Goal: Information Seeking & Learning: Learn about a topic

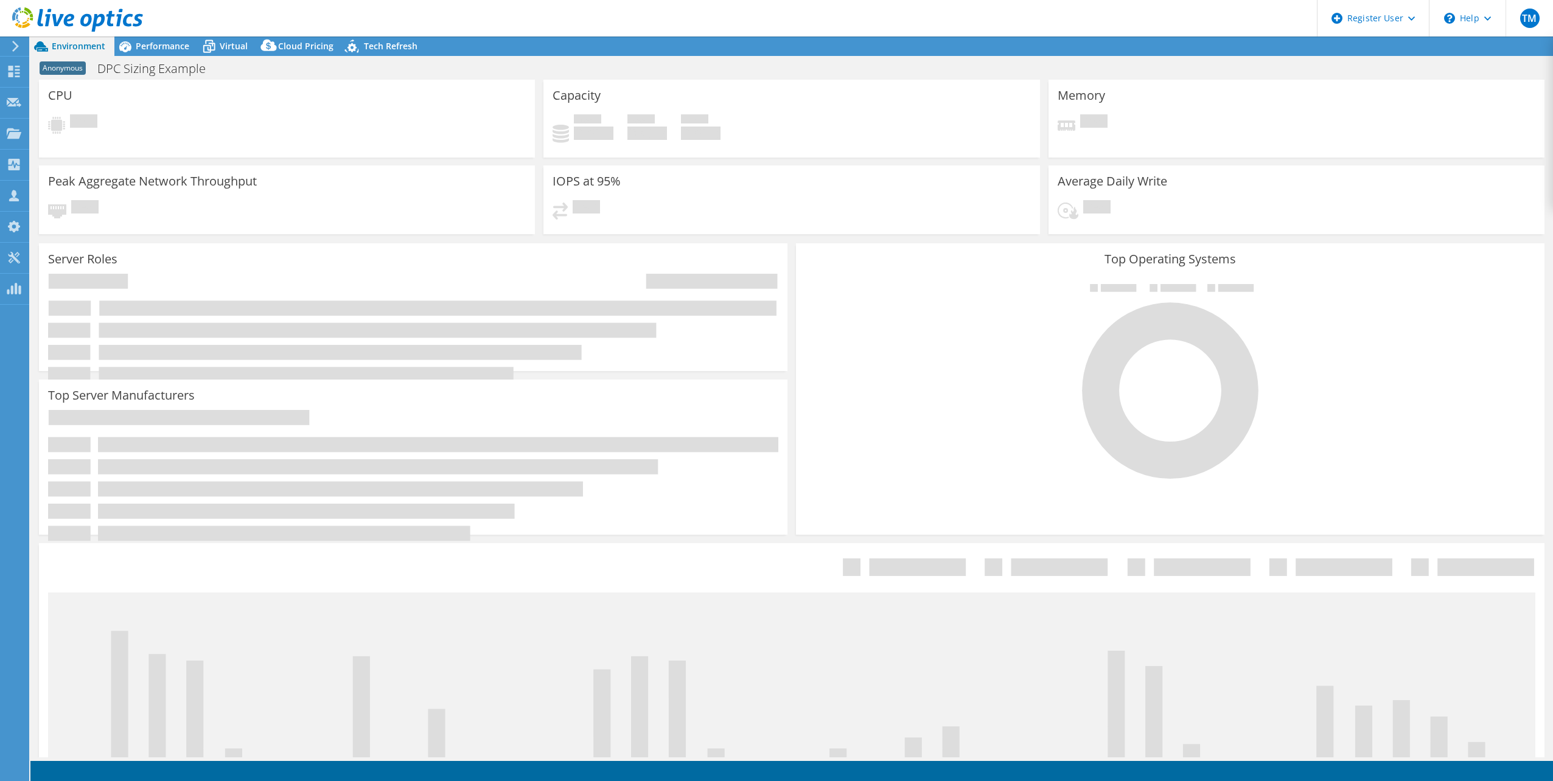
select select "USEast"
select select "USD"
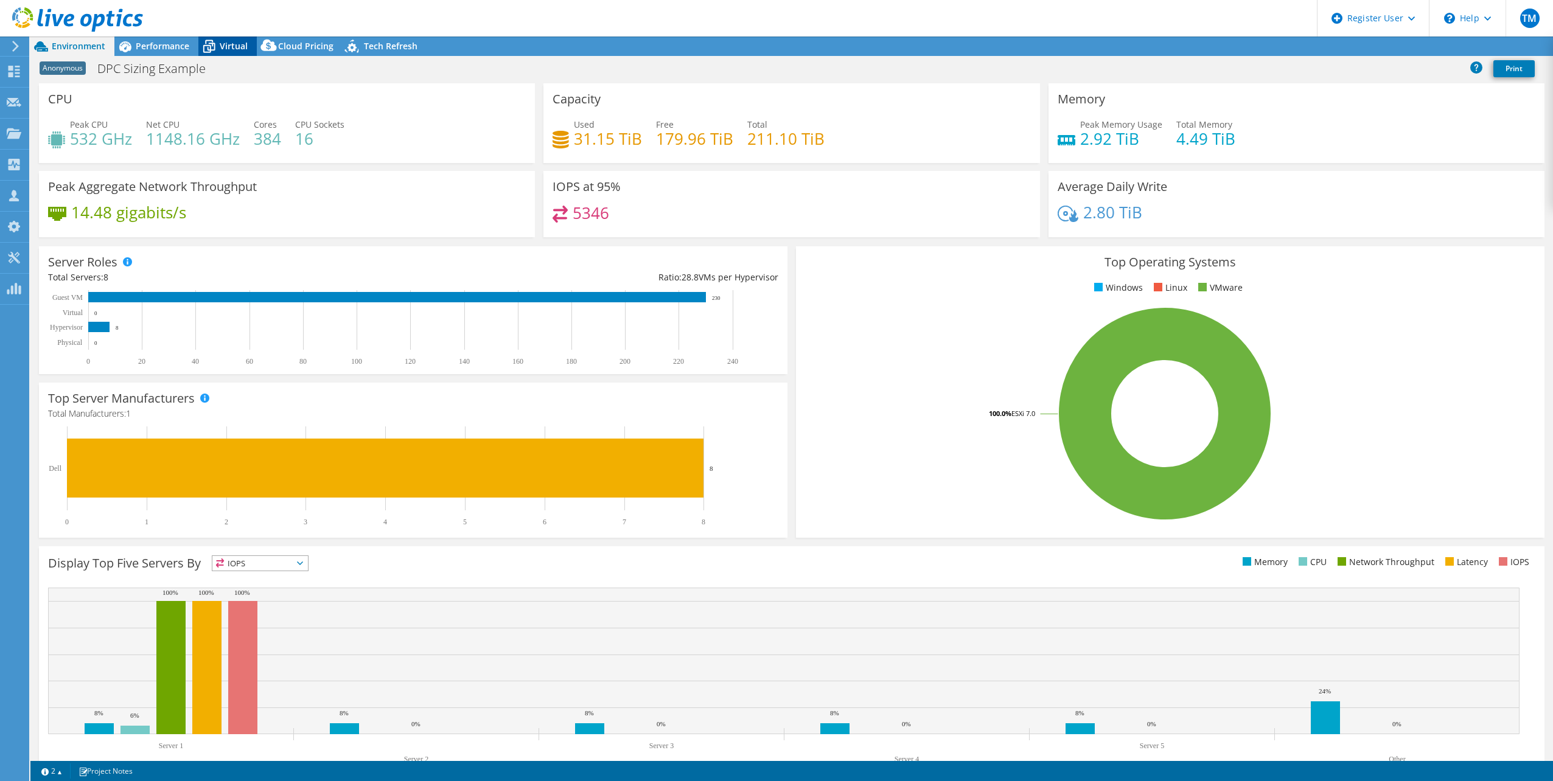
click at [214, 46] on icon at bounding box center [209, 48] width 12 height 10
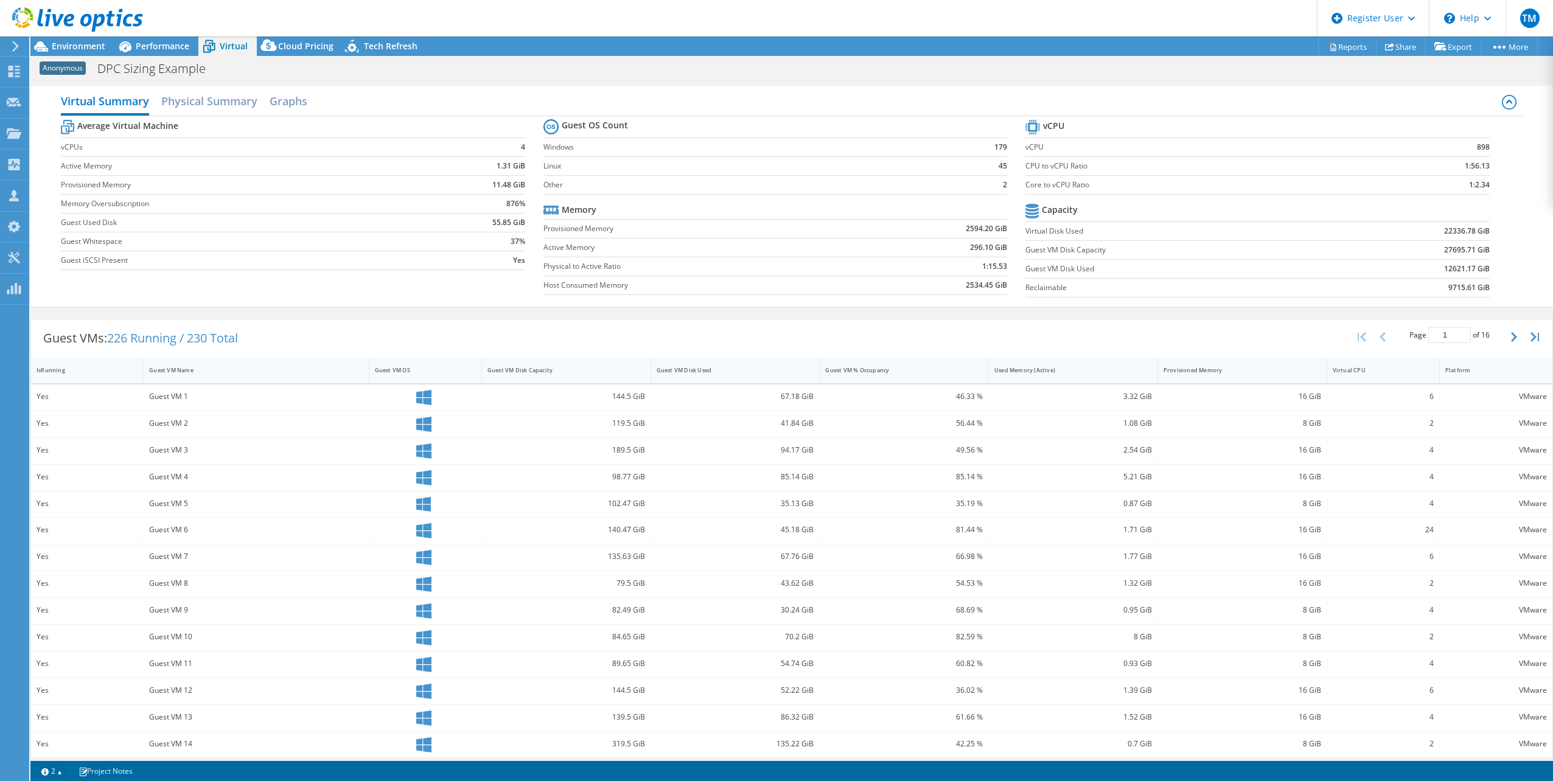
click at [198, 335] on span "226 Running / 230 Total" at bounding box center [172, 338] width 131 height 16
click at [144, 46] on span "Performance" at bounding box center [163, 46] width 54 height 12
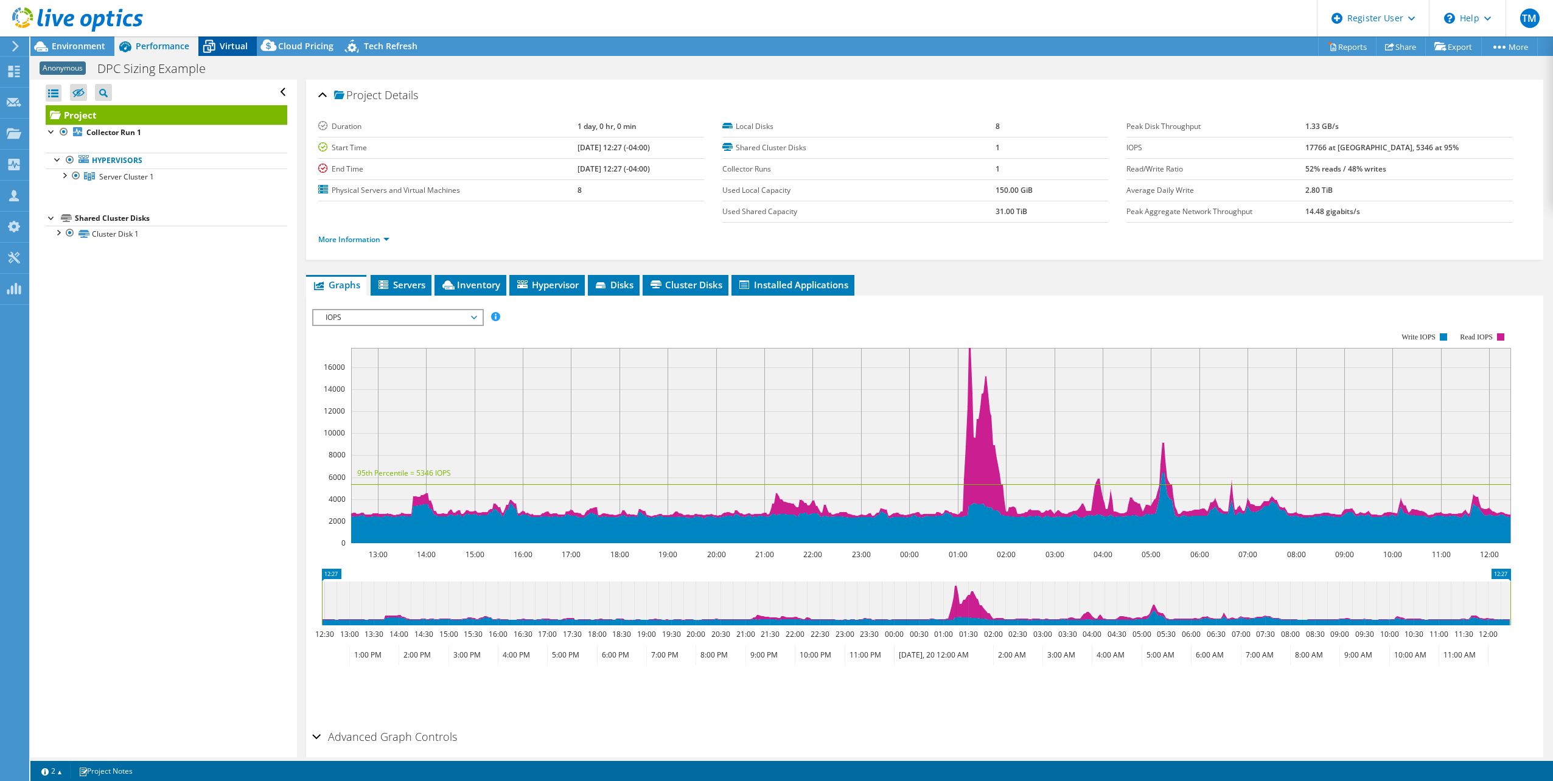
click at [238, 49] on span "Virtual" at bounding box center [234, 46] width 28 height 12
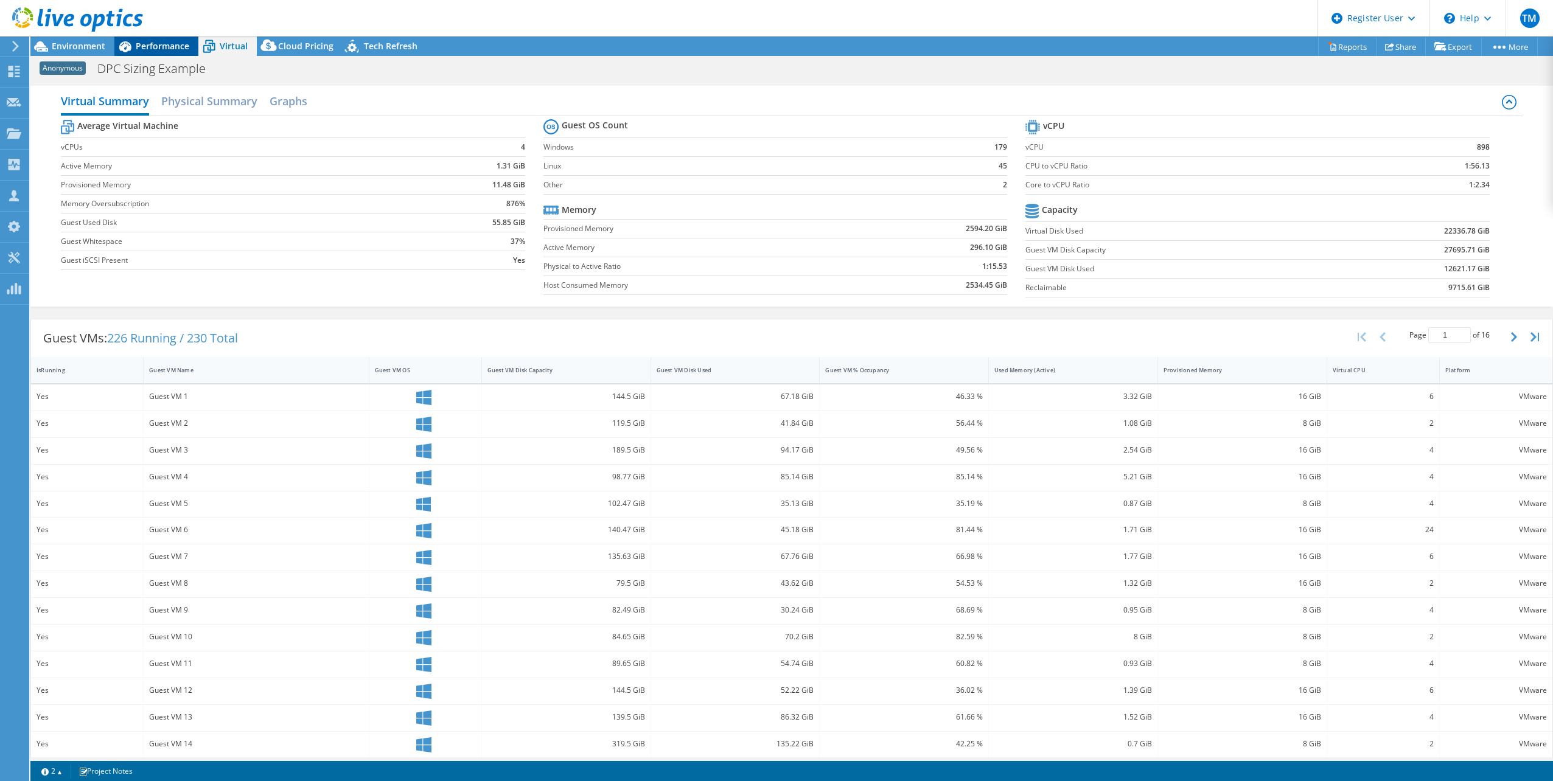
click at [151, 41] on span "Performance" at bounding box center [163, 46] width 54 height 12
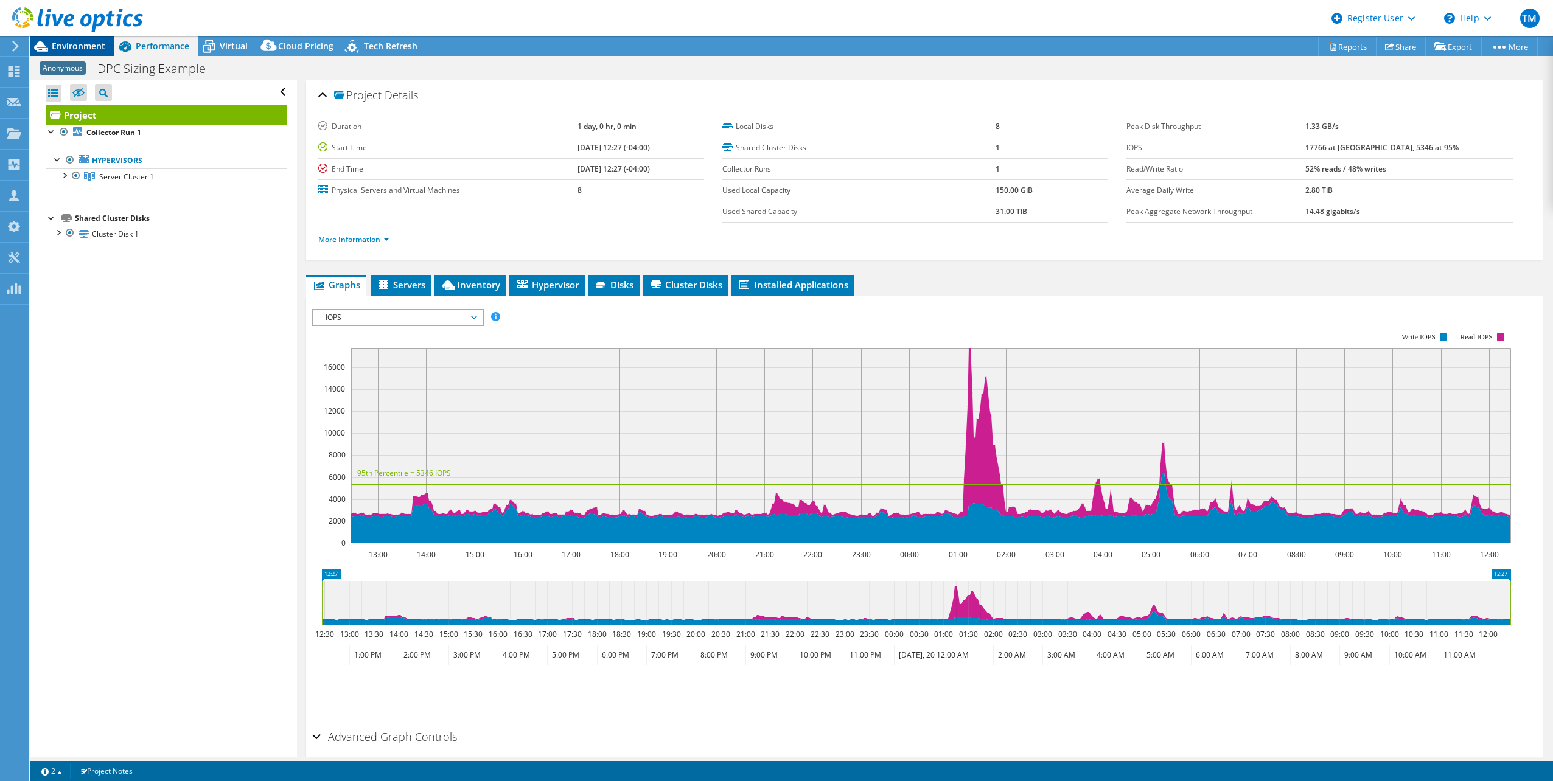
click at [78, 43] on span "Environment" at bounding box center [79, 46] width 54 height 12
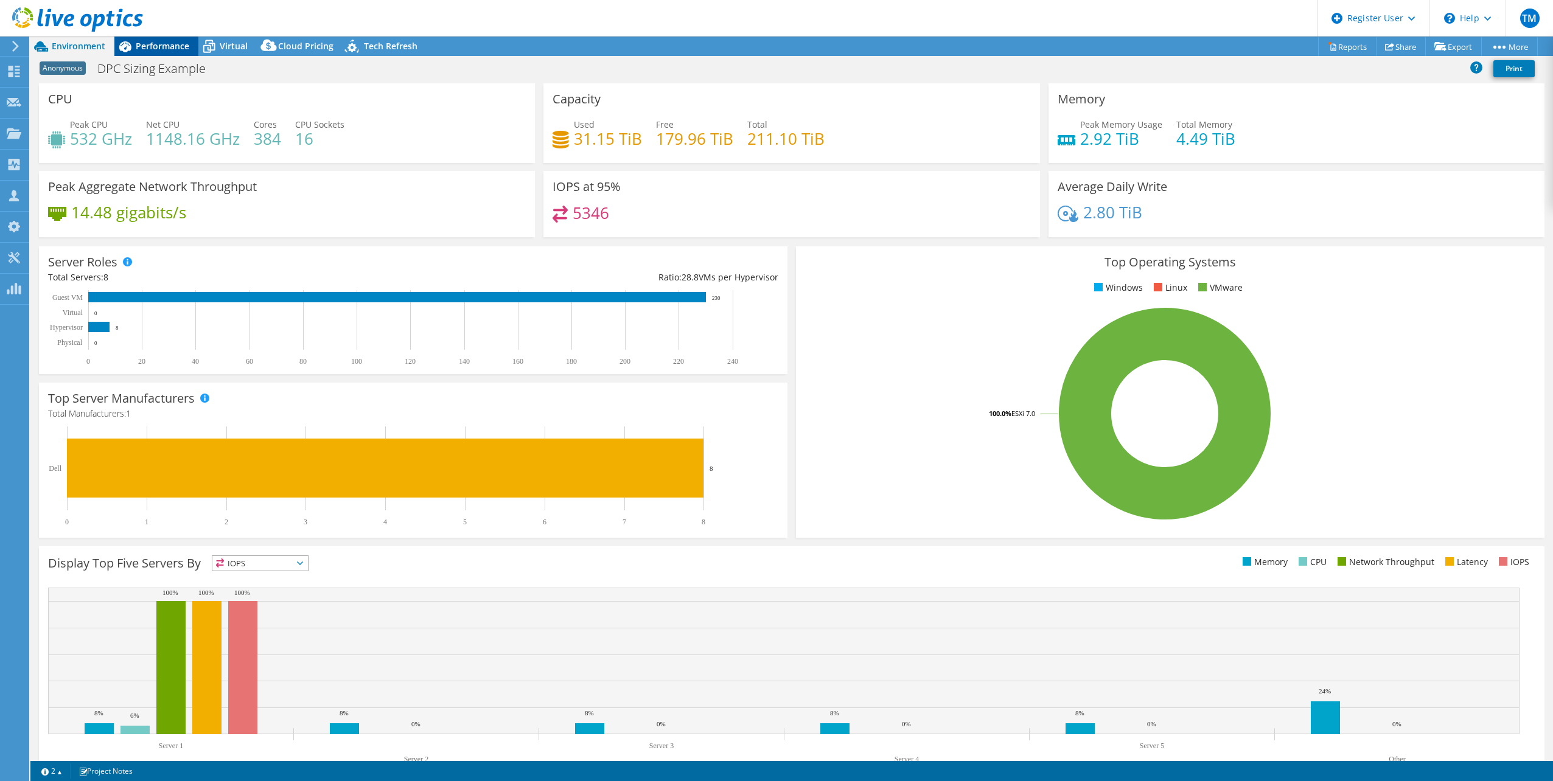
click at [156, 45] on span "Performance" at bounding box center [163, 46] width 54 height 12
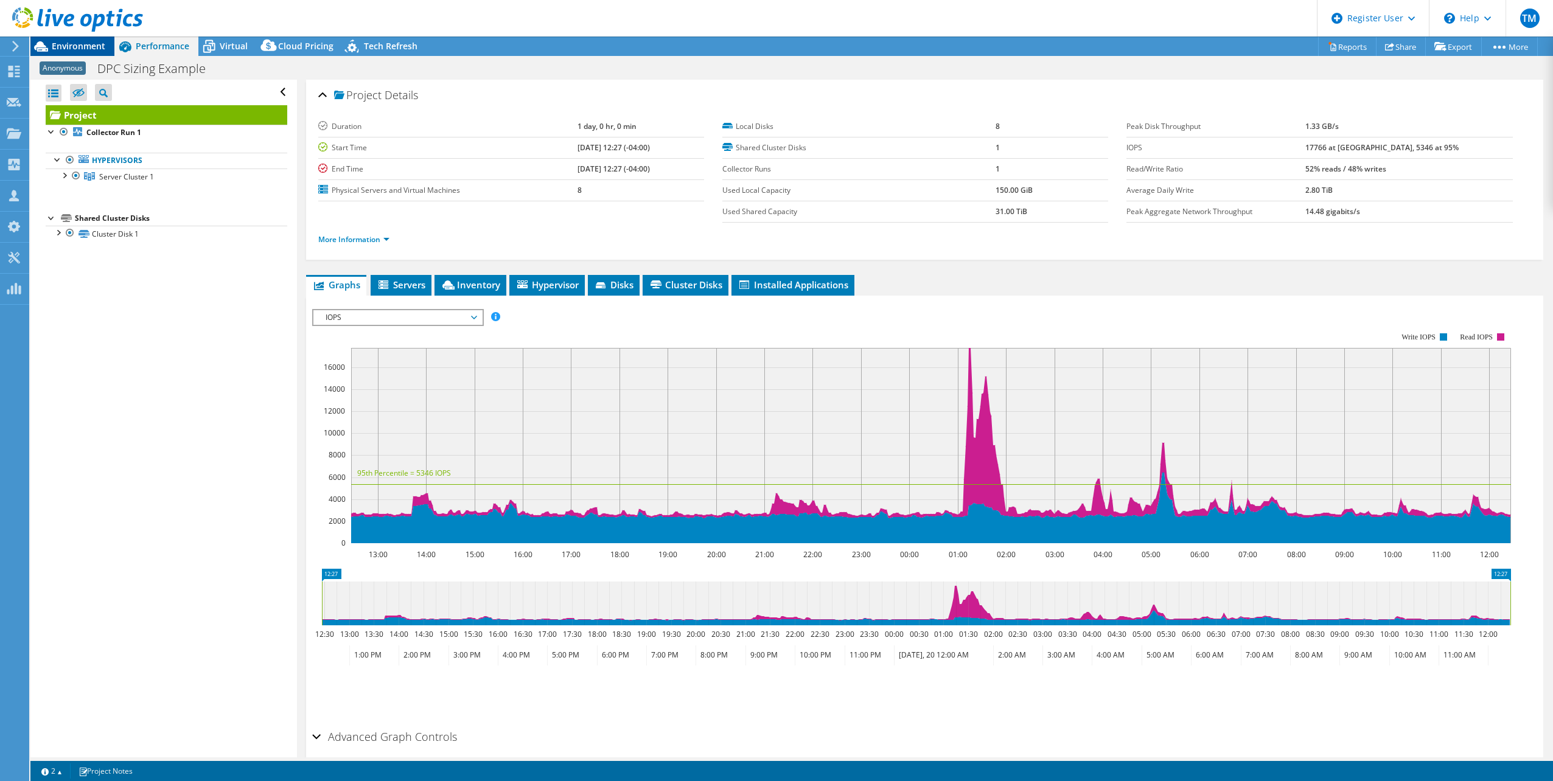
click at [95, 45] on span "Environment" at bounding box center [79, 46] width 54 height 12
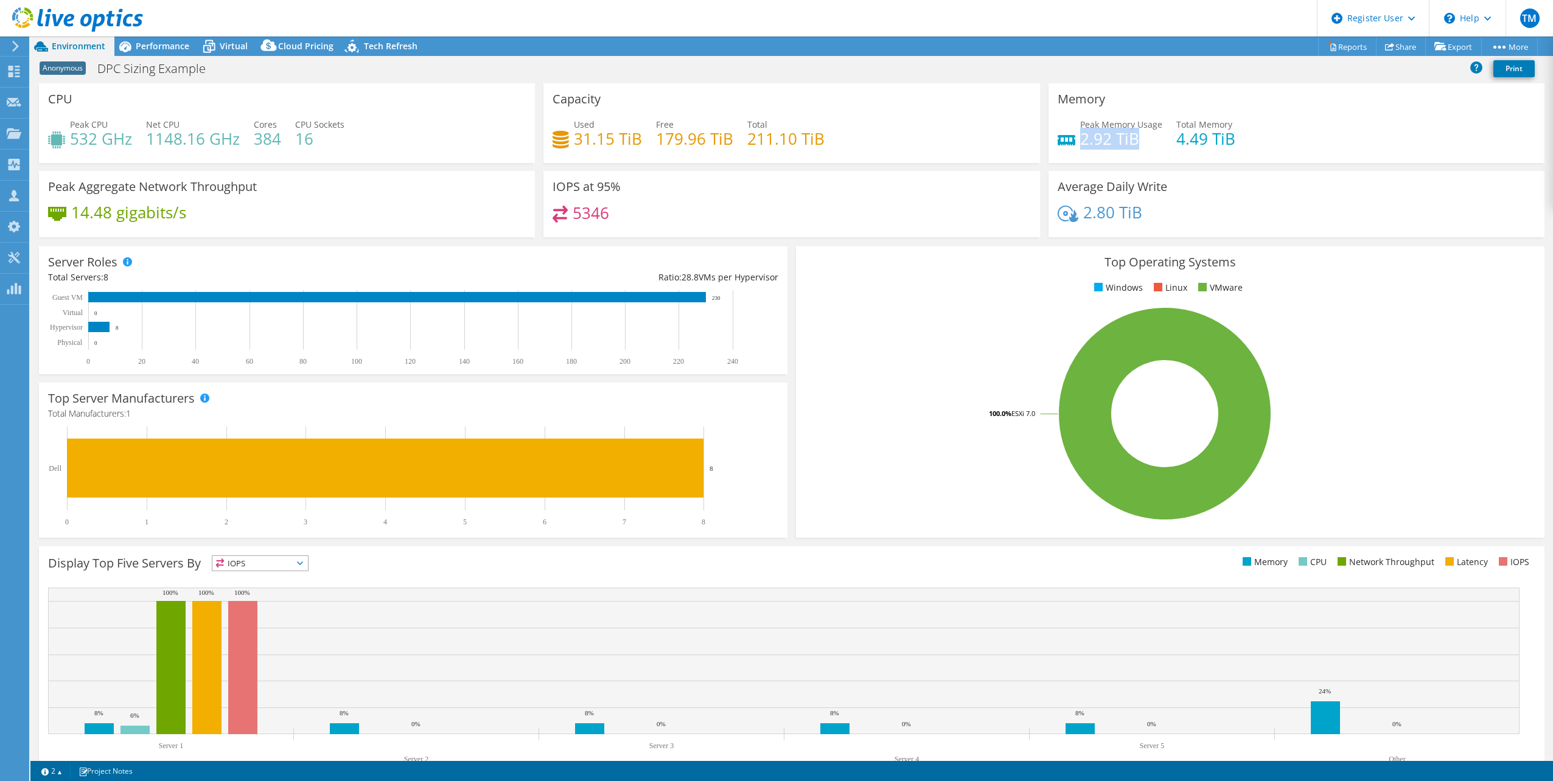
drag, startPoint x: 1135, startPoint y: 136, endPoint x: 1075, endPoint y: 144, distance: 60.2
click at [1080, 144] on h4 "2.92 TiB" at bounding box center [1121, 138] width 82 height 13
drag, startPoint x: 1075, startPoint y: 144, endPoint x: 1017, endPoint y: 167, distance: 62.6
click at [1017, 167] on div "Capacity Used 31.15 TiB Free 179.96 TiB Total 211.10 TiB" at bounding box center [791, 127] width 505 height 88
click at [224, 44] on span "Virtual" at bounding box center [234, 46] width 28 height 12
